Goal: Find specific page/section: Find specific page/section

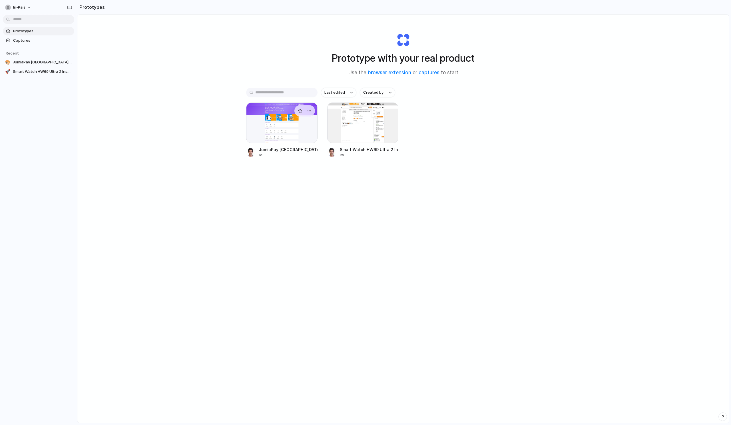
click at [296, 125] on div at bounding box center [281, 123] width 71 height 41
